Goal: Find specific page/section: Find specific page/section

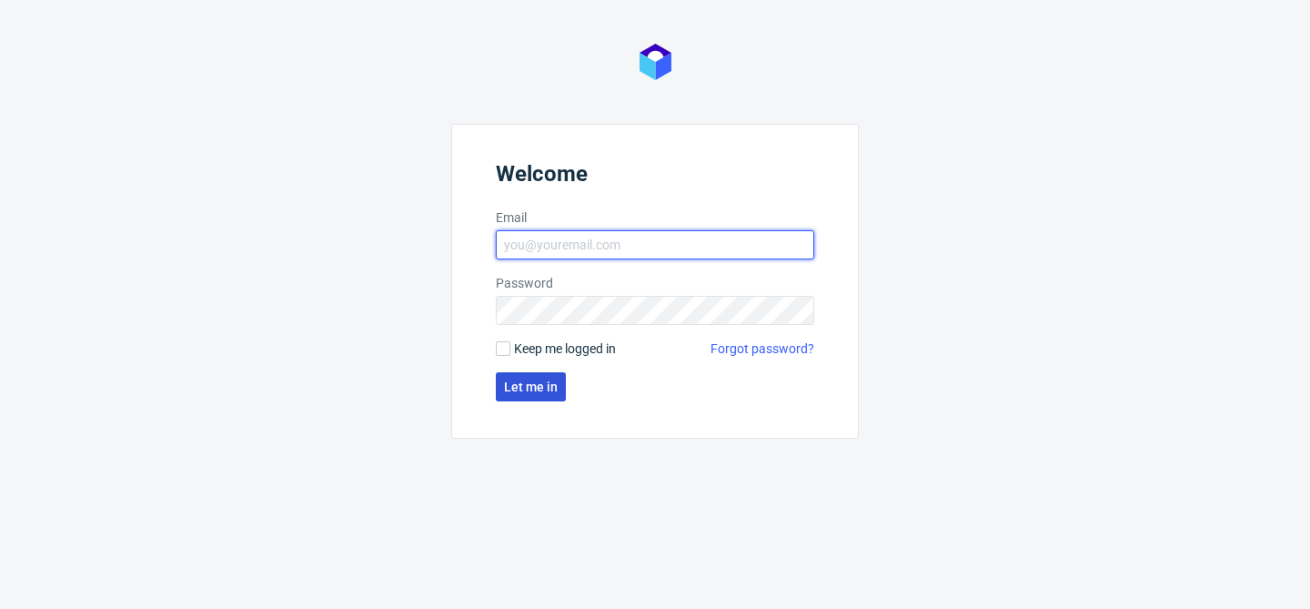
type input "[PERSON_NAME][EMAIL_ADDRESS][DOMAIN_NAME]"
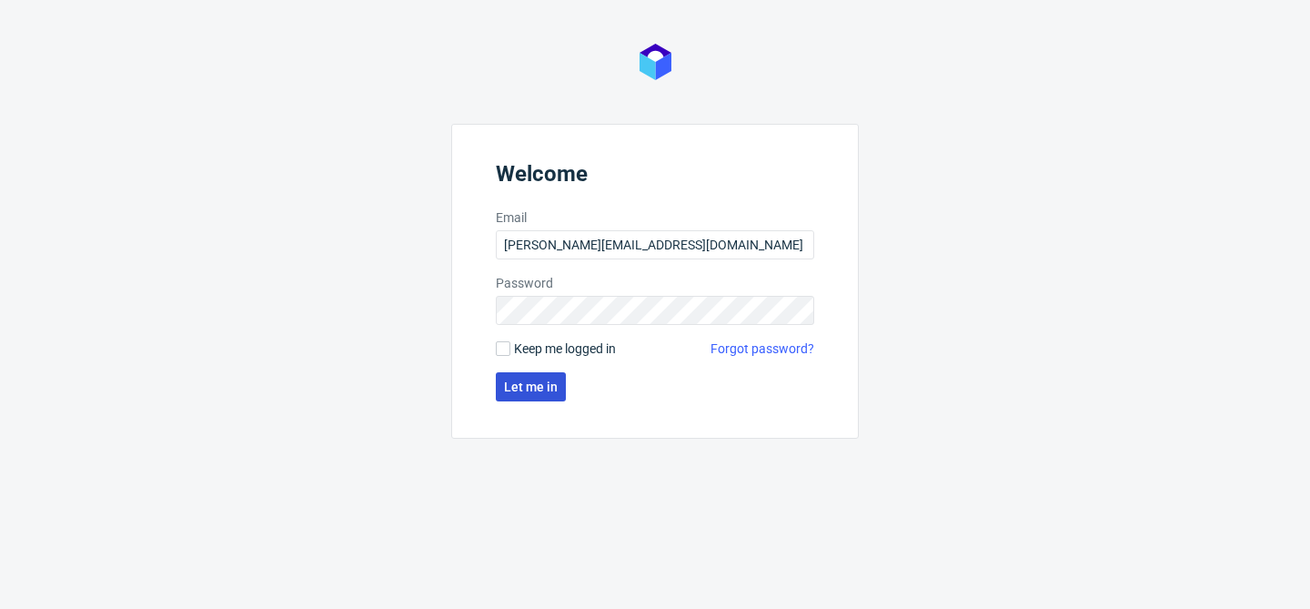
click at [523, 384] on span "Let me in" at bounding box center [531, 386] width 54 height 13
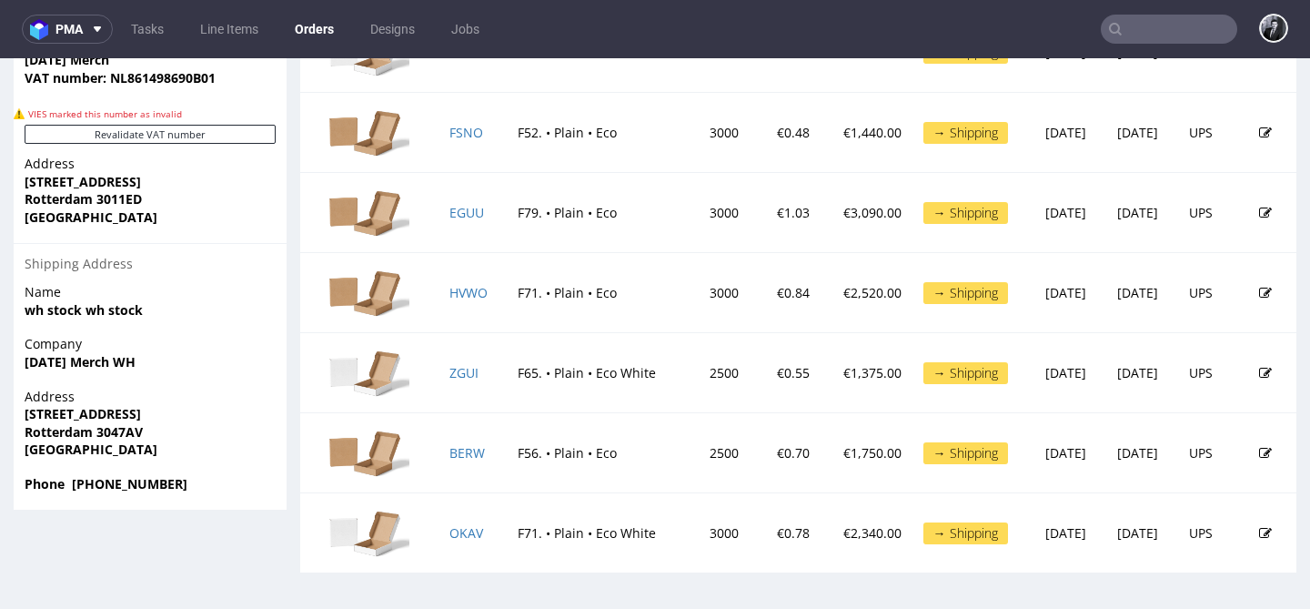
scroll to position [5, 0]
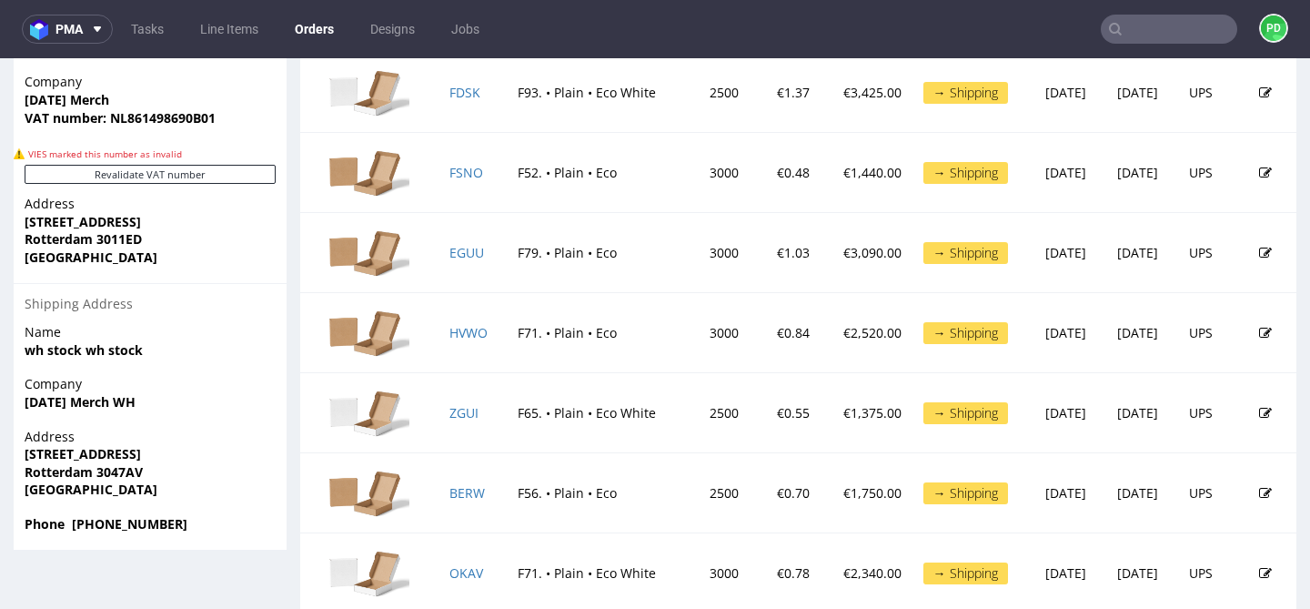
scroll to position [1042, 0]
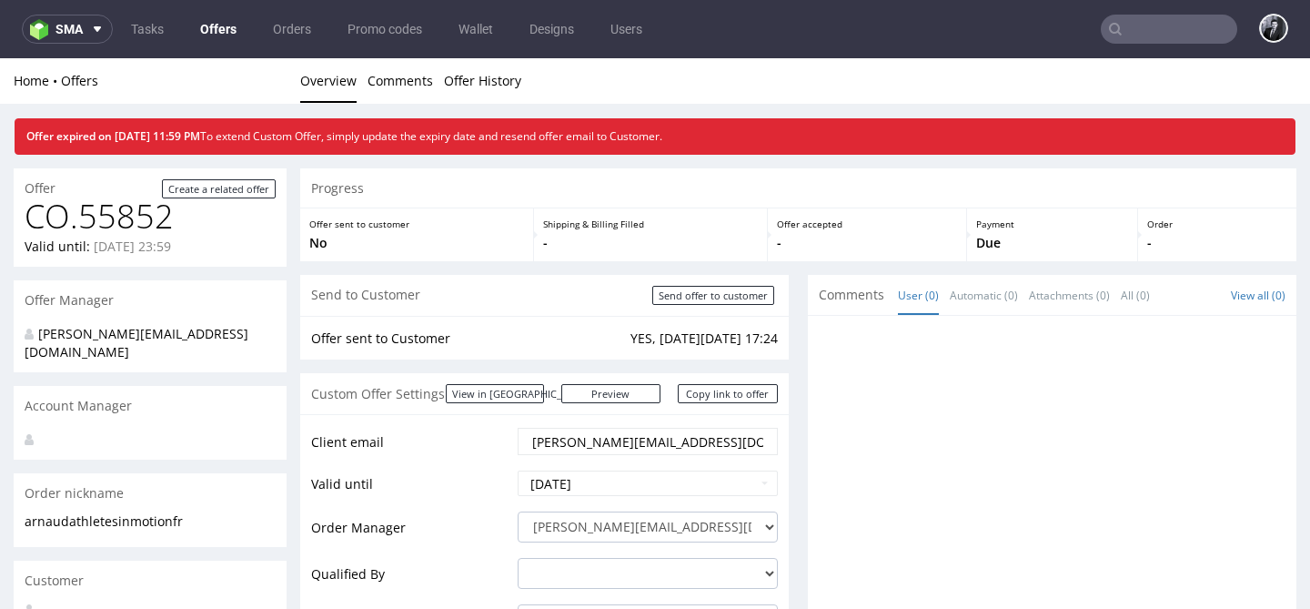
click at [215, 24] on link "Offers" at bounding box center [218, 29] width 58 height 29
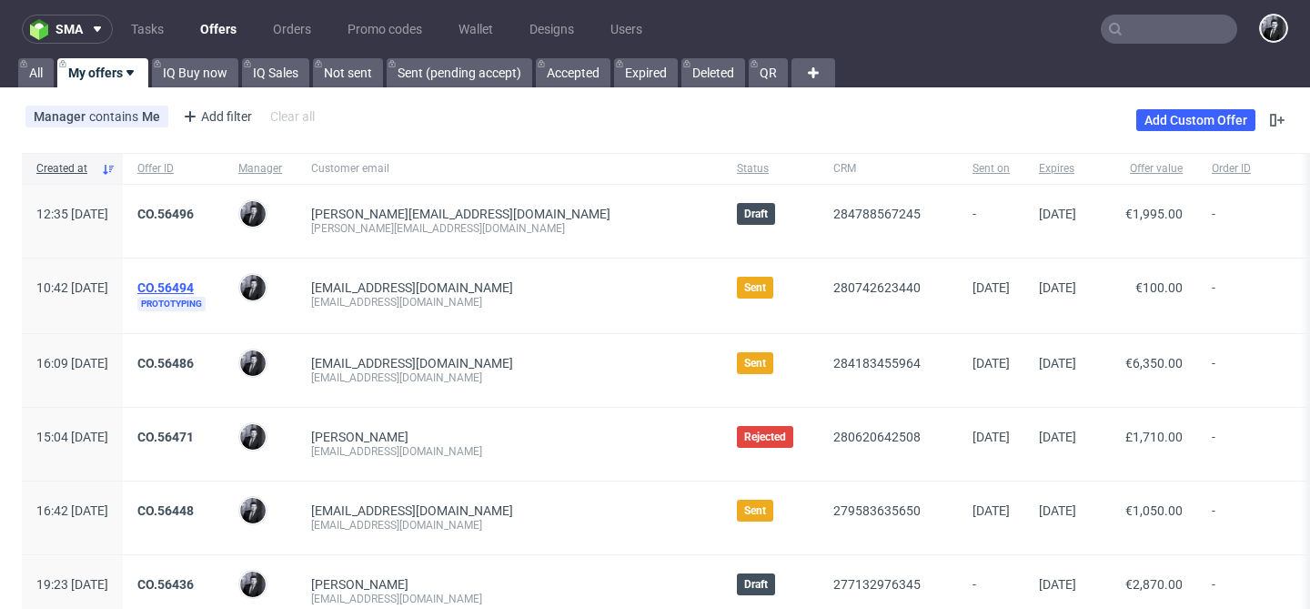
click at [194, 288] on link "CO.56494" at bounding box center [165, 287] width 56 height 15
